Goal: Find specific page/section: Find specific page/section

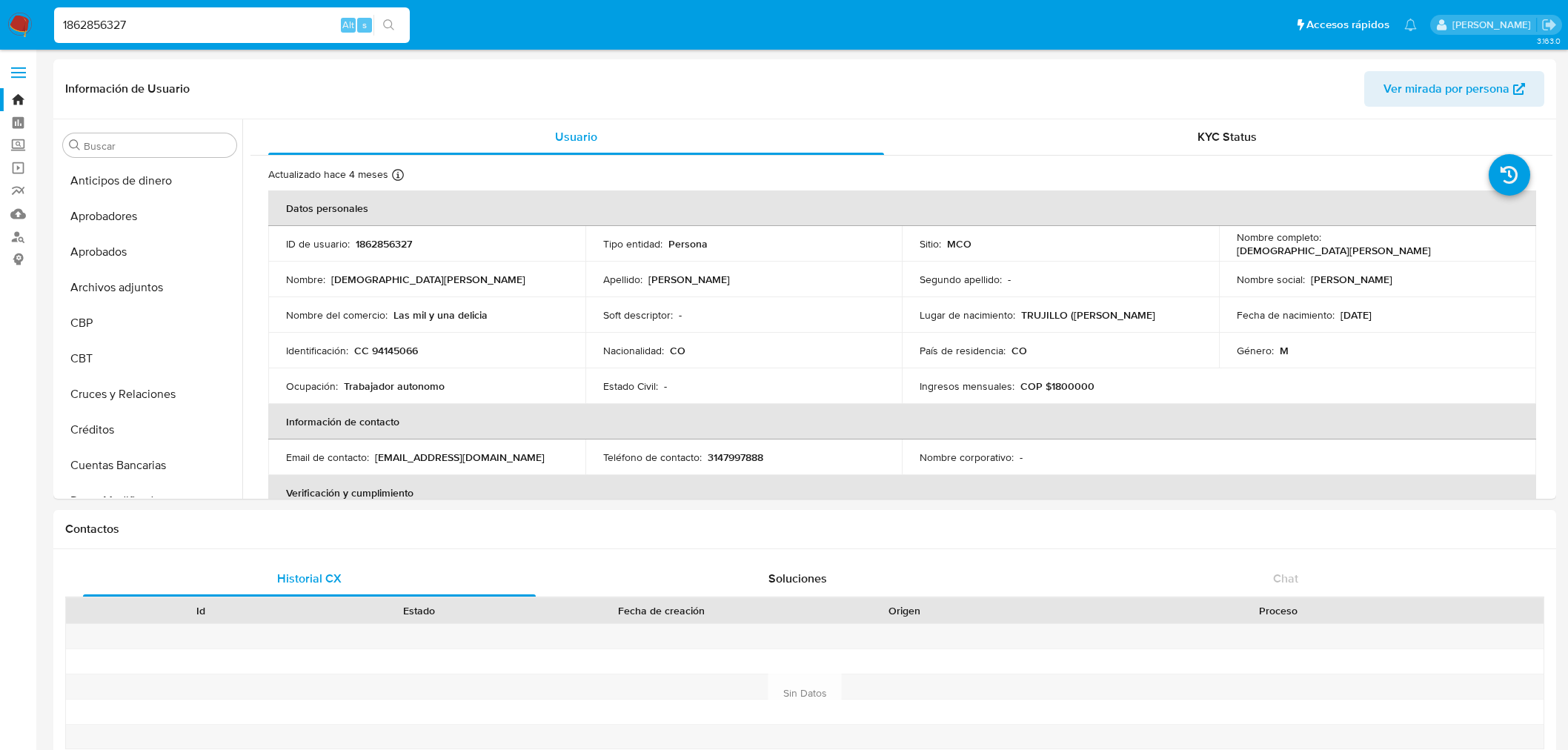
select select "10"
click at [200, 13] on div "1862856327 Alt s" at bounding box center [232, 26] width 355 height 36
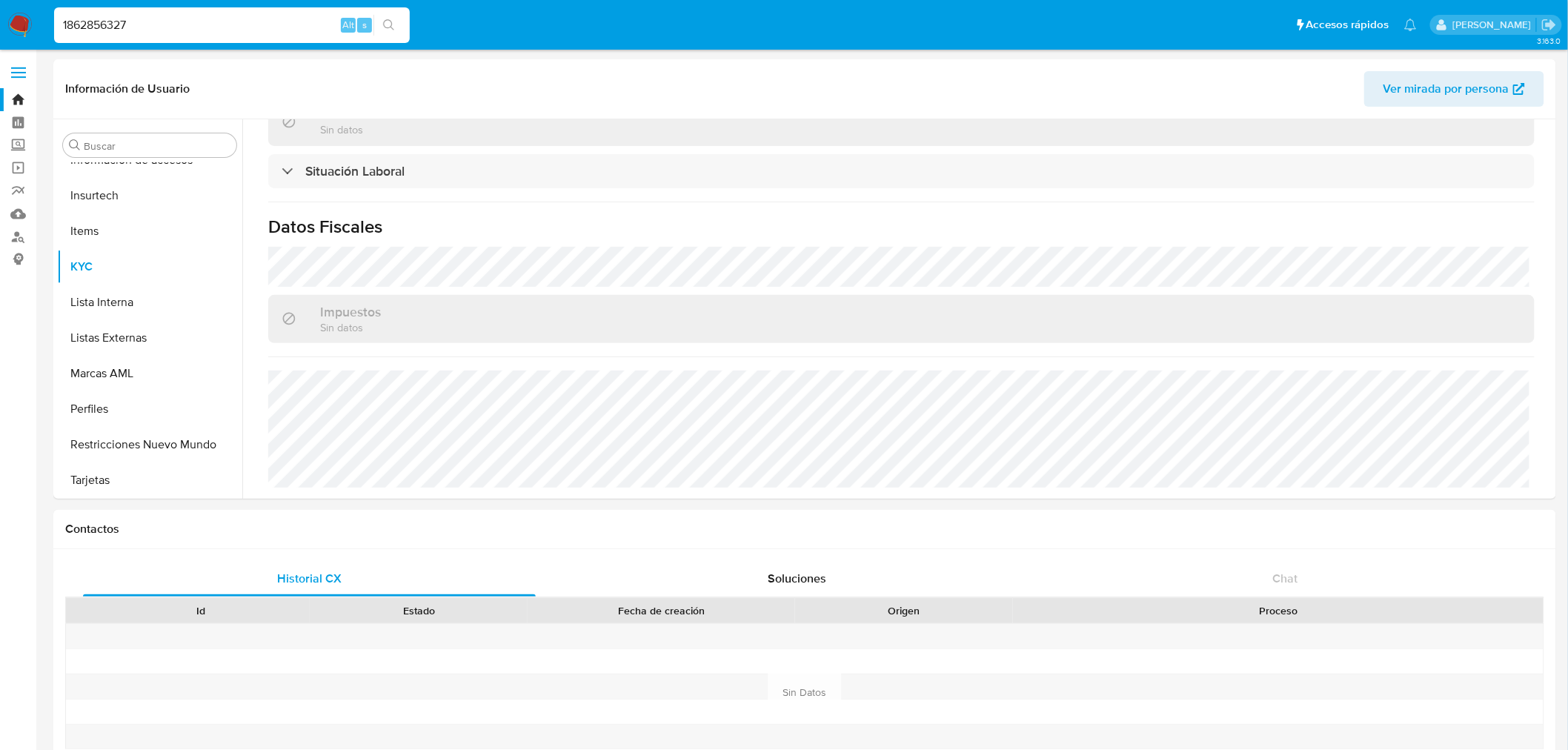
drag, startPoint x: 179, startPoint y: 26, endPoint x: 85, endPoint y: 26, distance: 94.0
click at [4, 13] on nav "Pausado Ver notificaciones 1862856327 Alt s Accesos rápidos Presiona las siguie…" at bounding box center [784, 25] width 1568 height 49
paste input "301831981"
type input "301831981"
click at [390, 20] on icon "search-icon" at bounding box center [389, 25] width 11 height 11
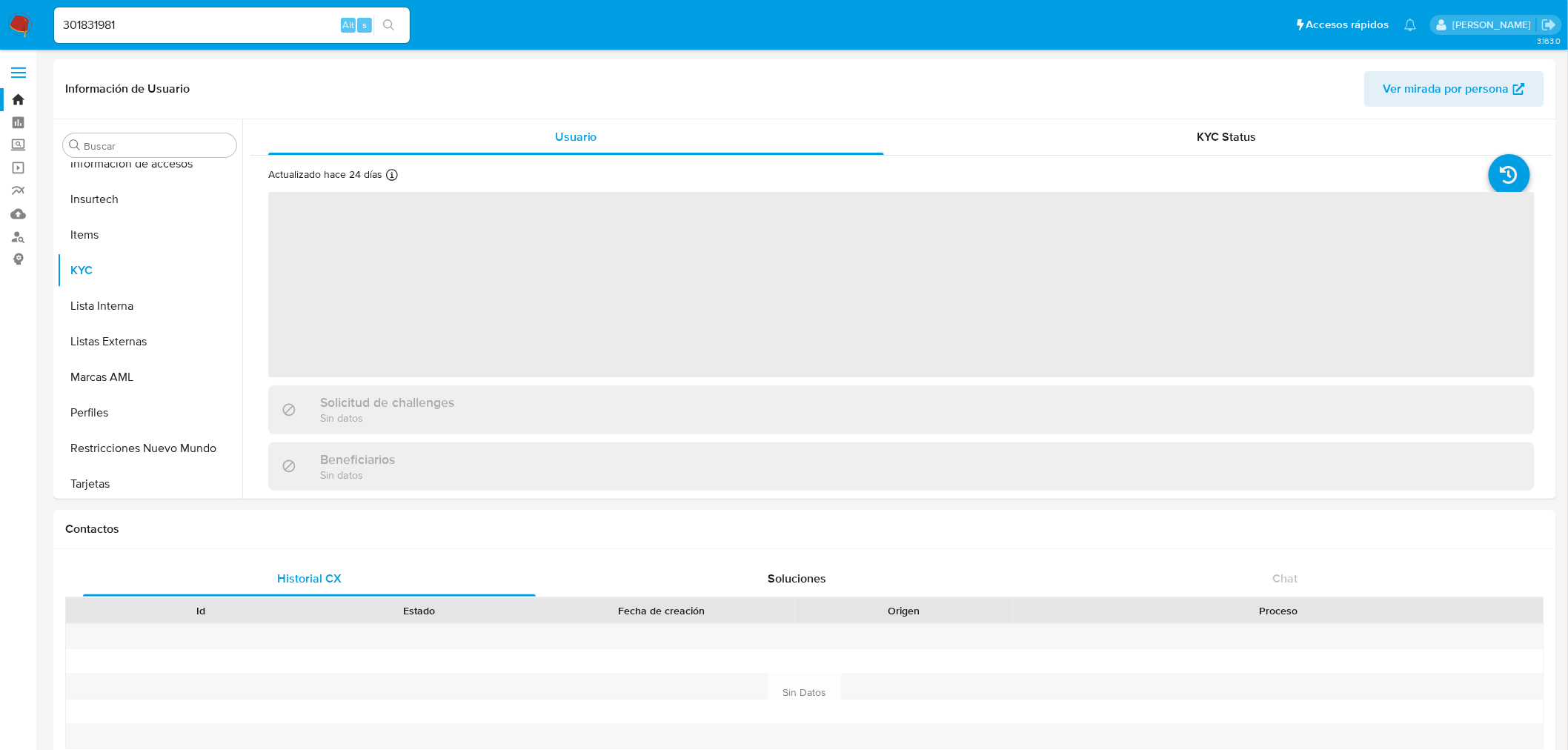
scroll to position [732, 0]
select select "10"
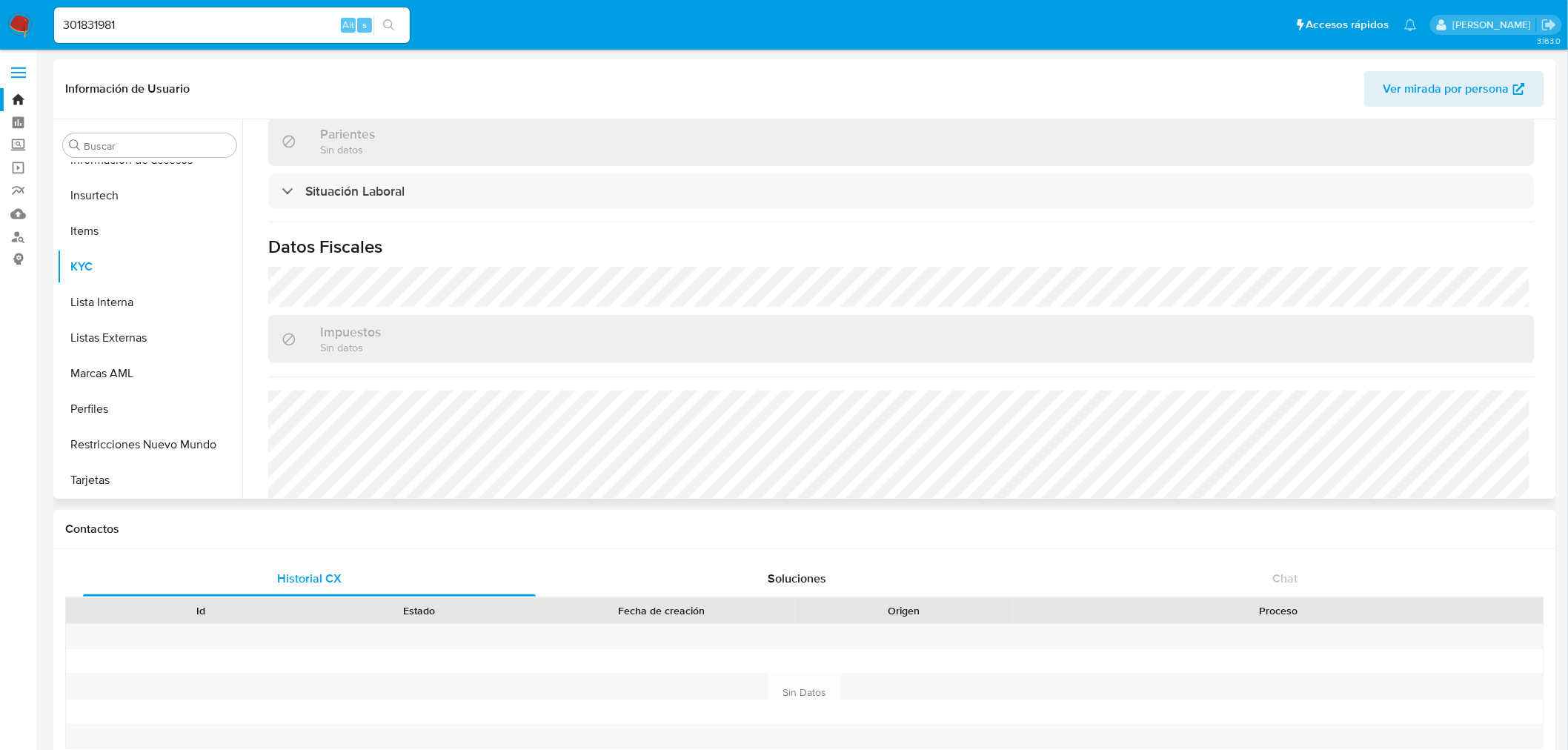
scroll to position [753, 0]
